Goal: Obtain resource: Download file/media

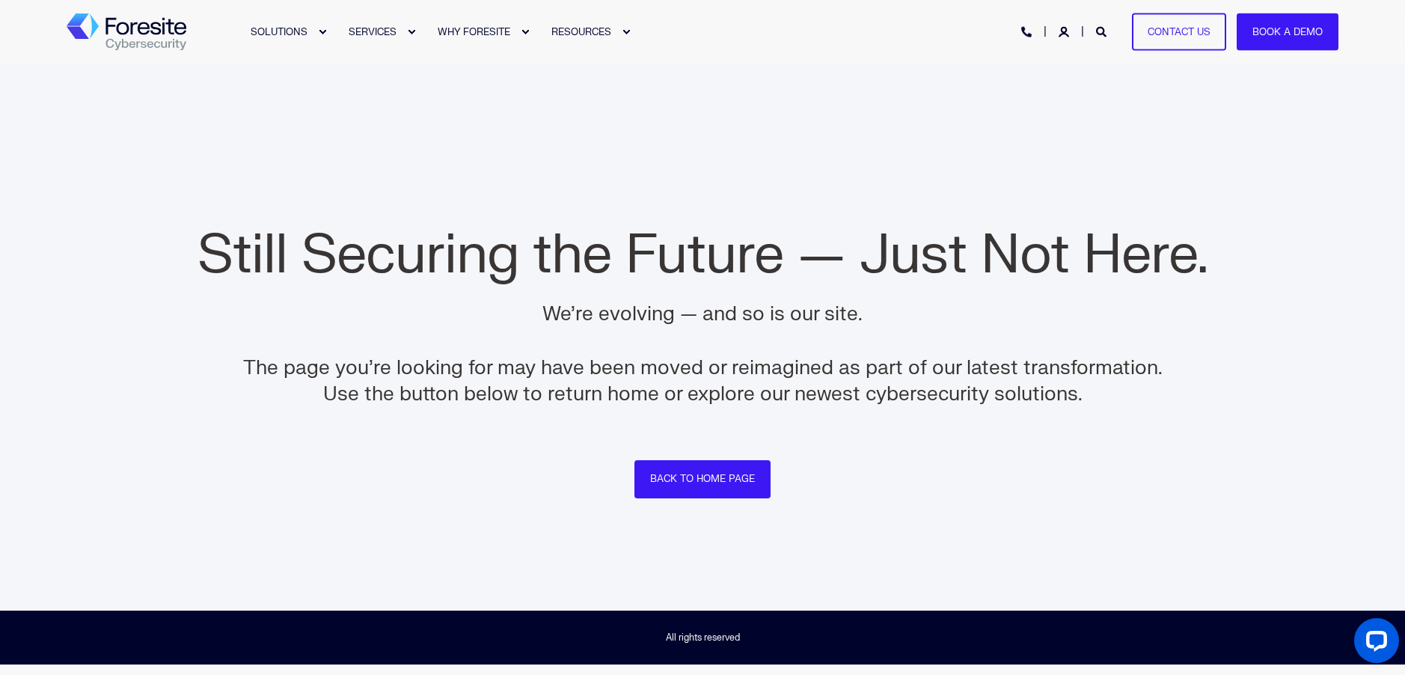
click at [160, 37] on img "Back to Home" at bounding box center [127, 31] width 120 height 37
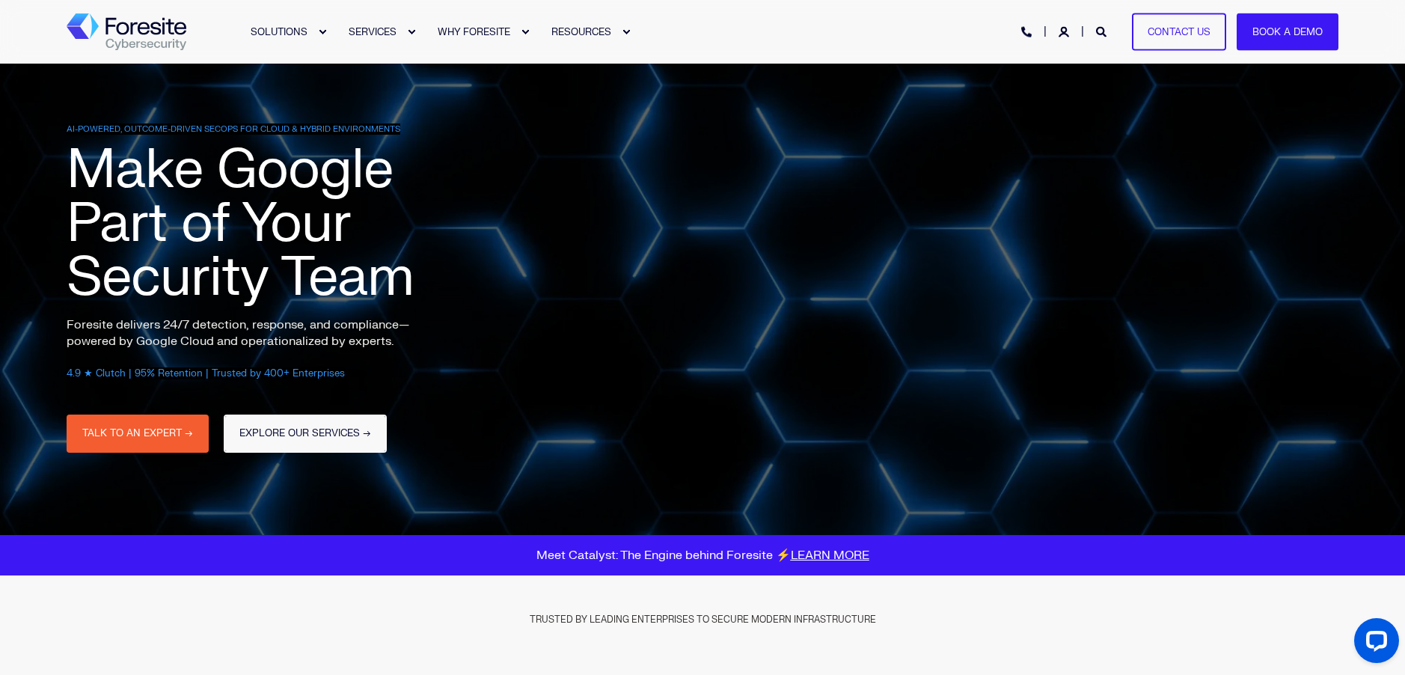
click at [338, 436] on link "EXPLORE OUR SERVICES →" at bounding box center [305, 434] width 163 height 38
